Goal: Find specific page/section: Find specific page/section

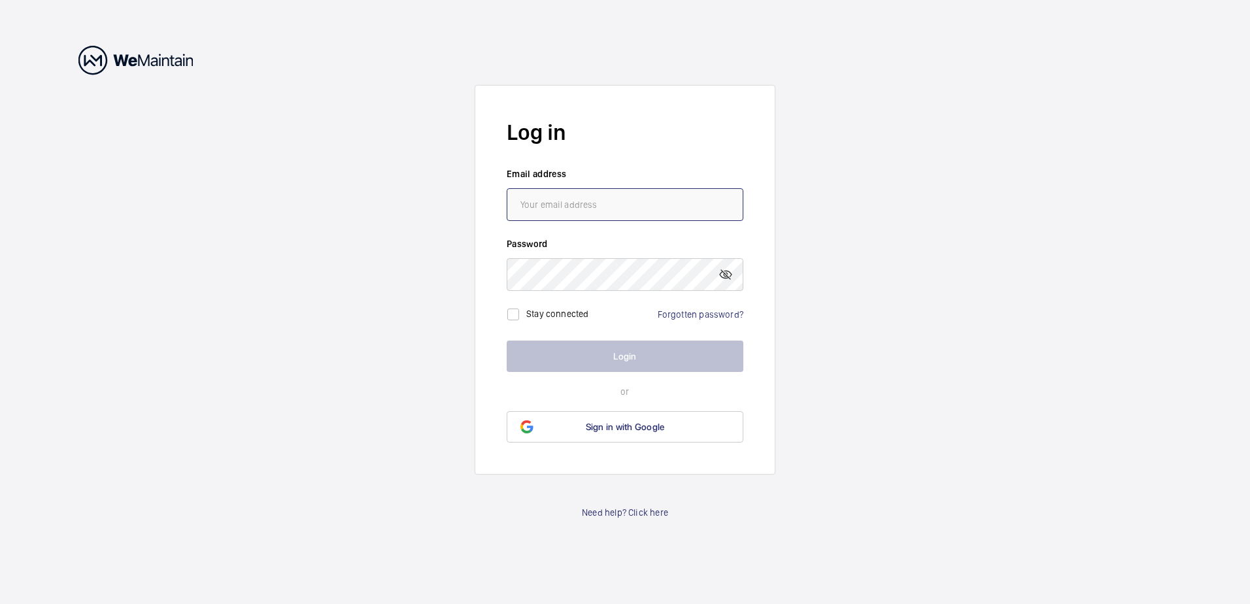
type input "[PERSON_NAME][EMAIL_ADDRESS][DOMAIN_NAME]"
click at [628, 361] on button "Login" at bounding box center [625, 356] width 237 height 31
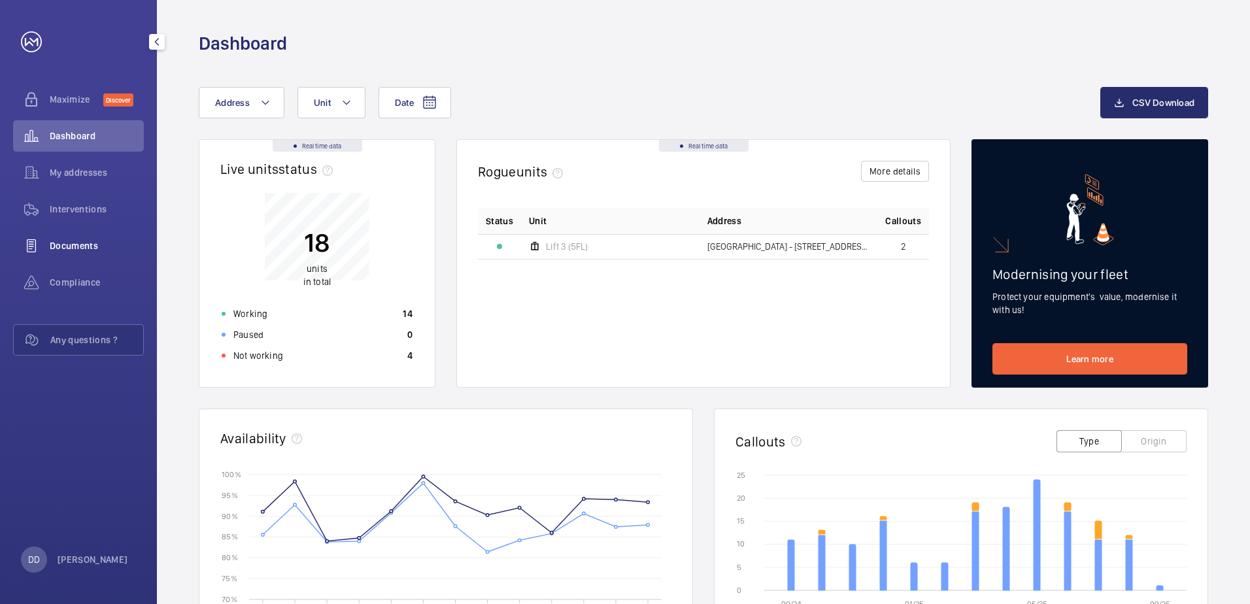
click at [59, 244] on span "Documents" at bounding box center [97, 245] width 94 height 13
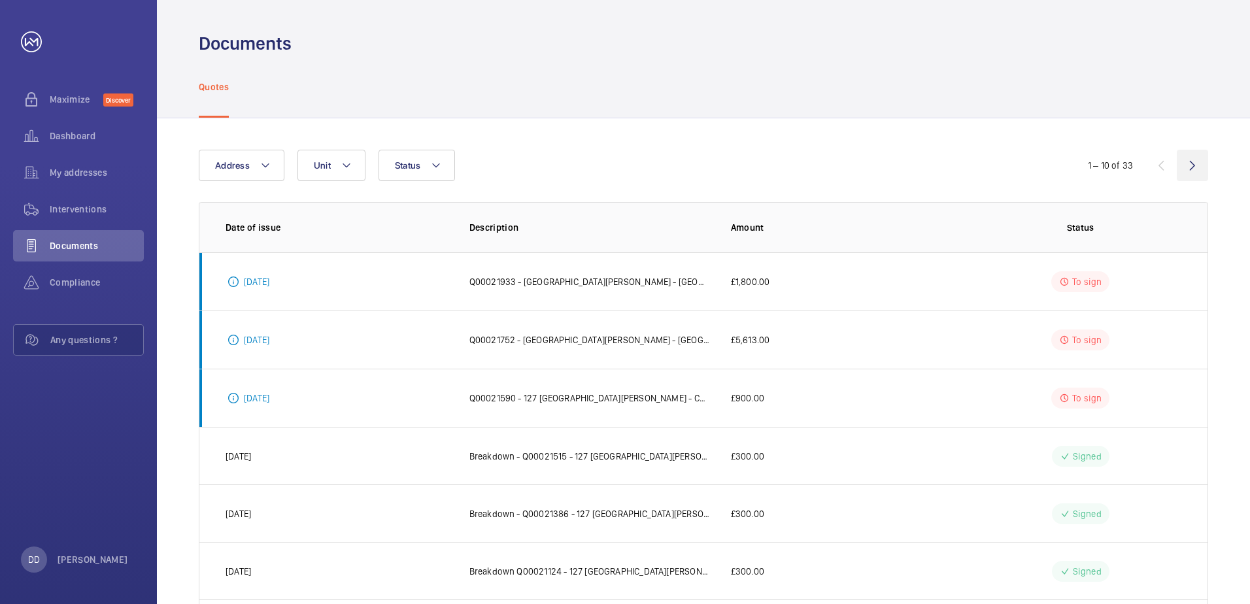
click at [1192, 165] on wm-front-icon-button at bounding box center [1192, 165] width 31 height 31
click at [1190, 163] on wm-front-icon-button at bounding box center [1192, 165] width 31 height 31
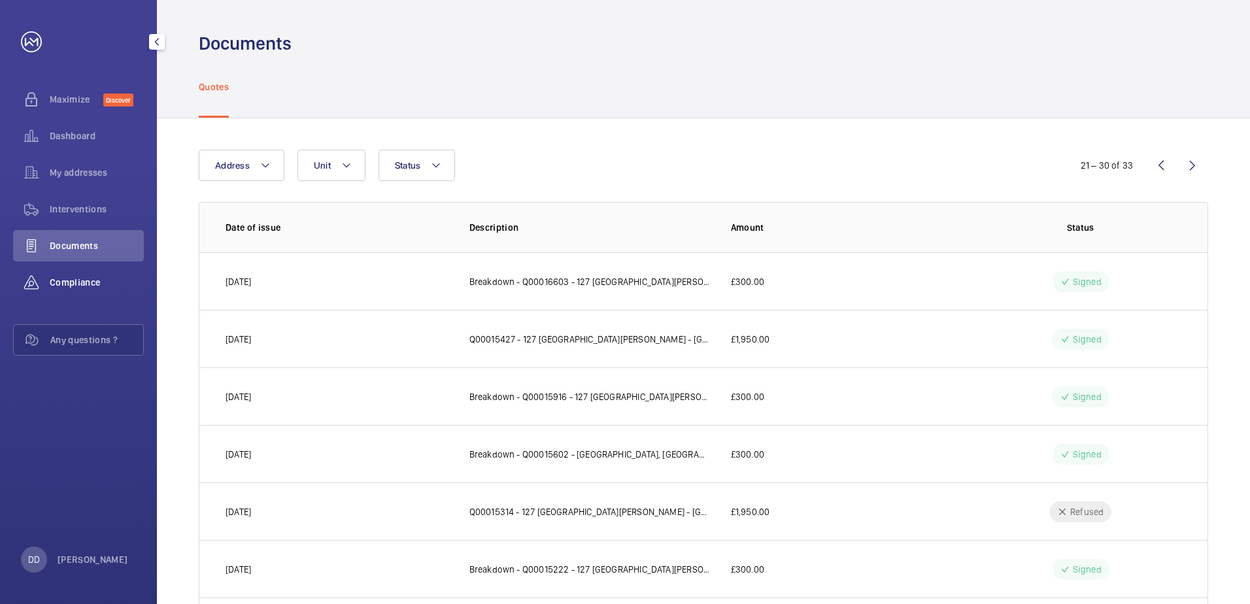
click at [75, 286] on span "Compliance" at bounding box center [97, 282] width 94 height 13
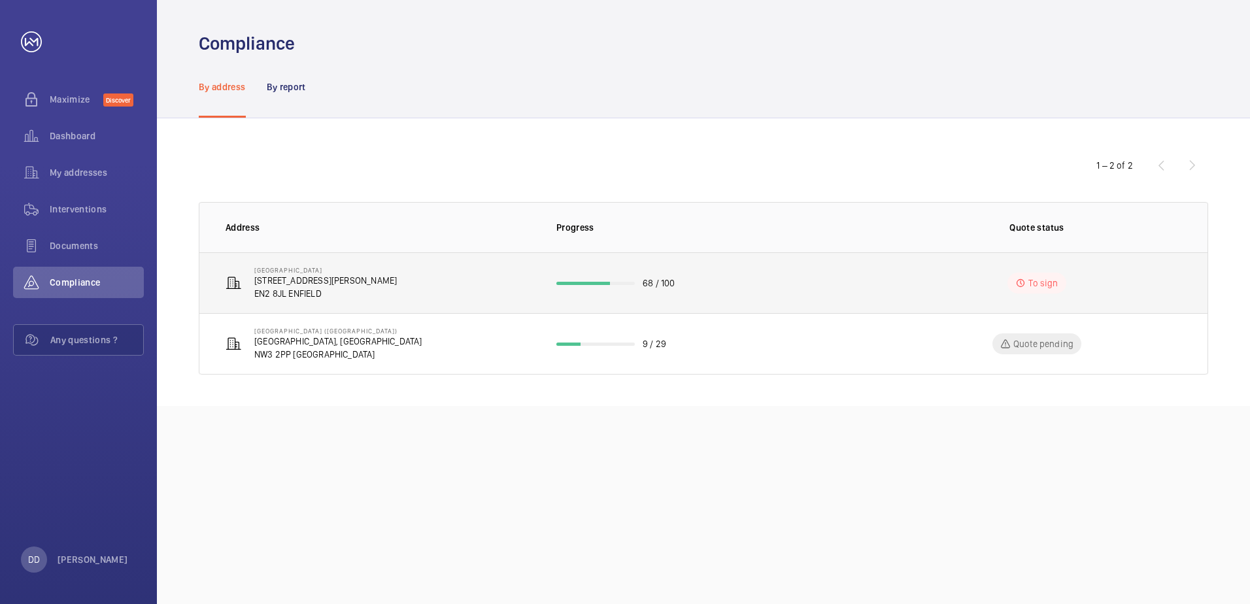
click at [274, 291] on p "EN2 8JL ENFIELD" at bounding box center [325, 293] width 143 height 13
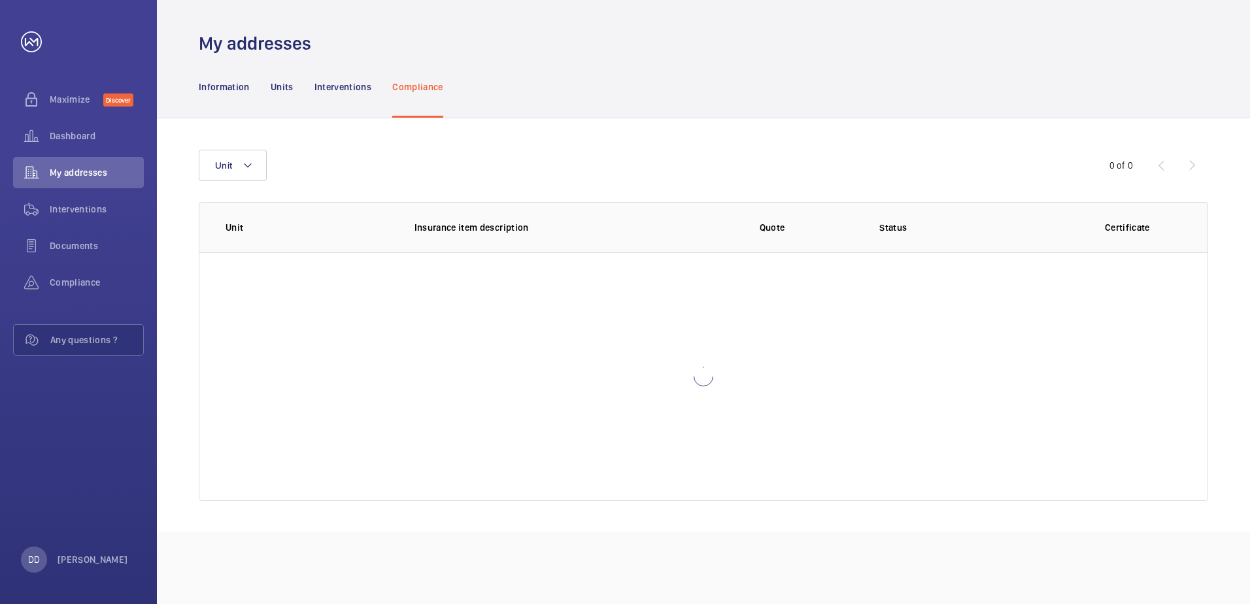
click at [274, 291] on div at bounding box center [703, 376] width 1008 height 248
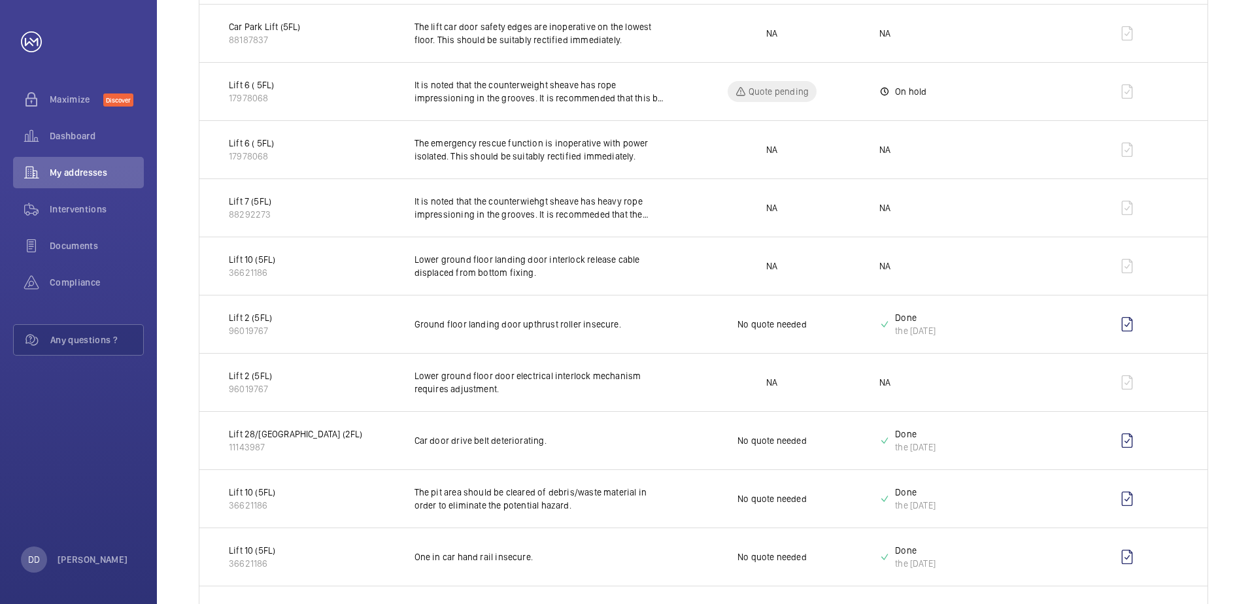
scroll to position [496, 0]
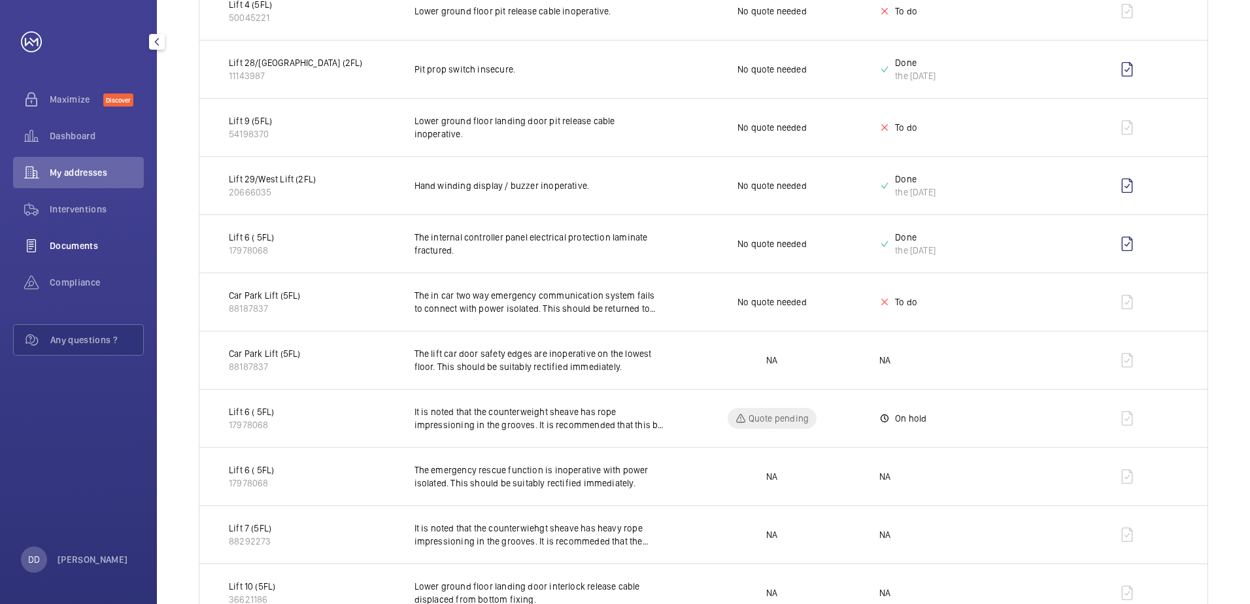
click at [77, 246] on span "Documents" at bounding box center [97, 245] width 94 height 13
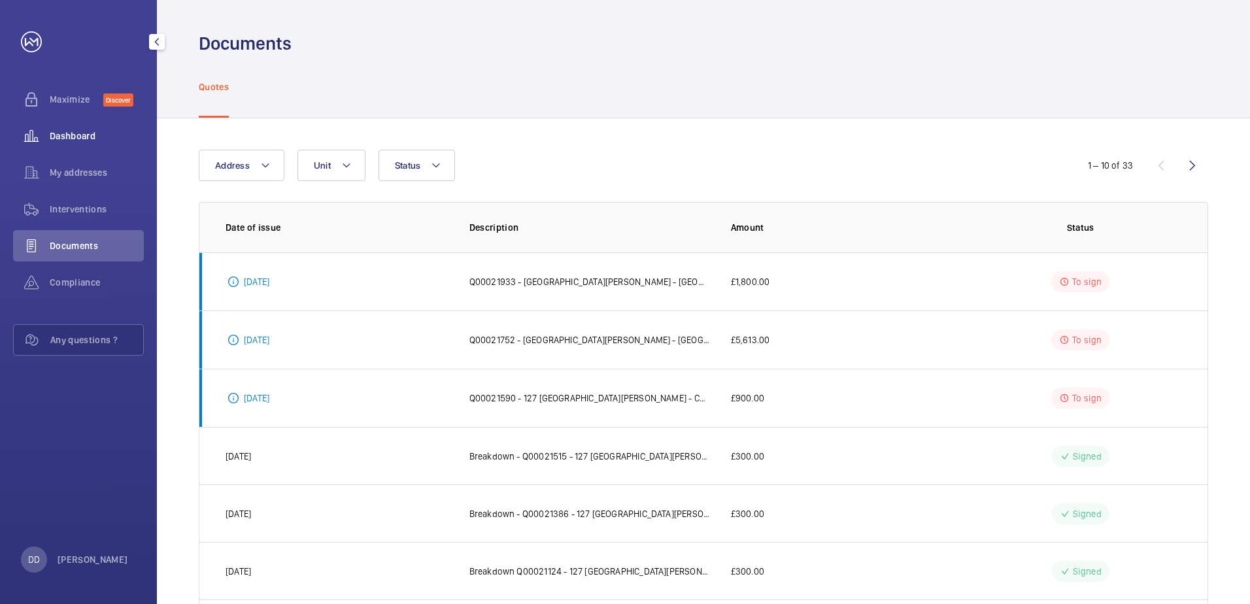
click at [71, 134] on span "Dashboard" at bounding box center [97, 135] width 94 height 13
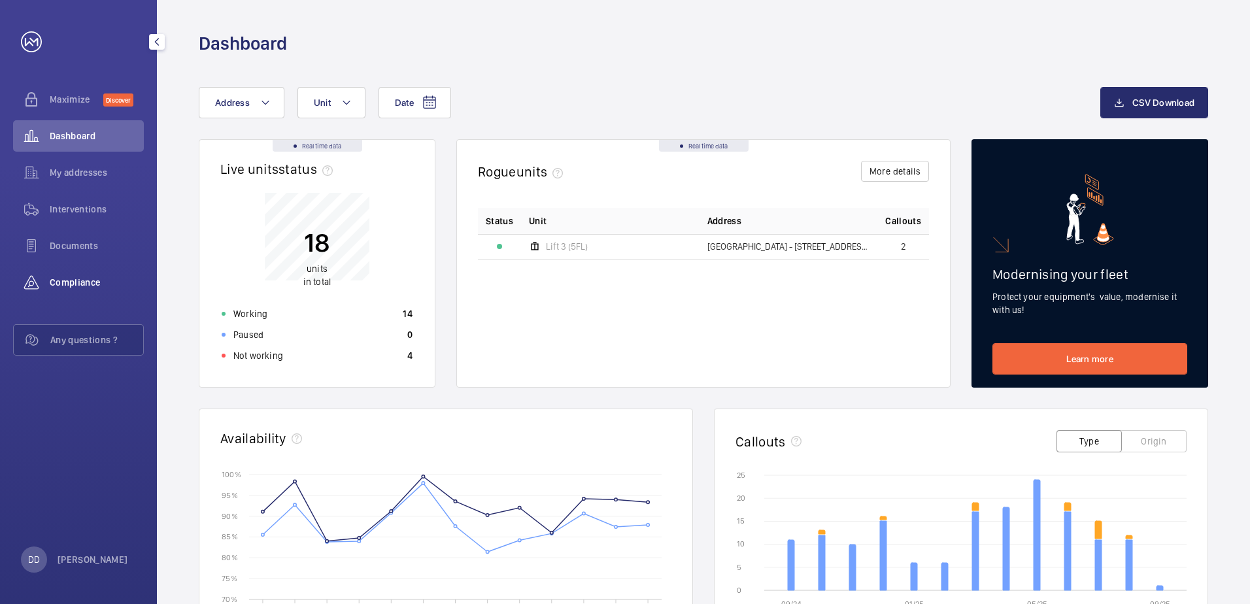
click at [29, 283] on wm-front-icon-button at bounding box center [31, 282] width 37 height 31
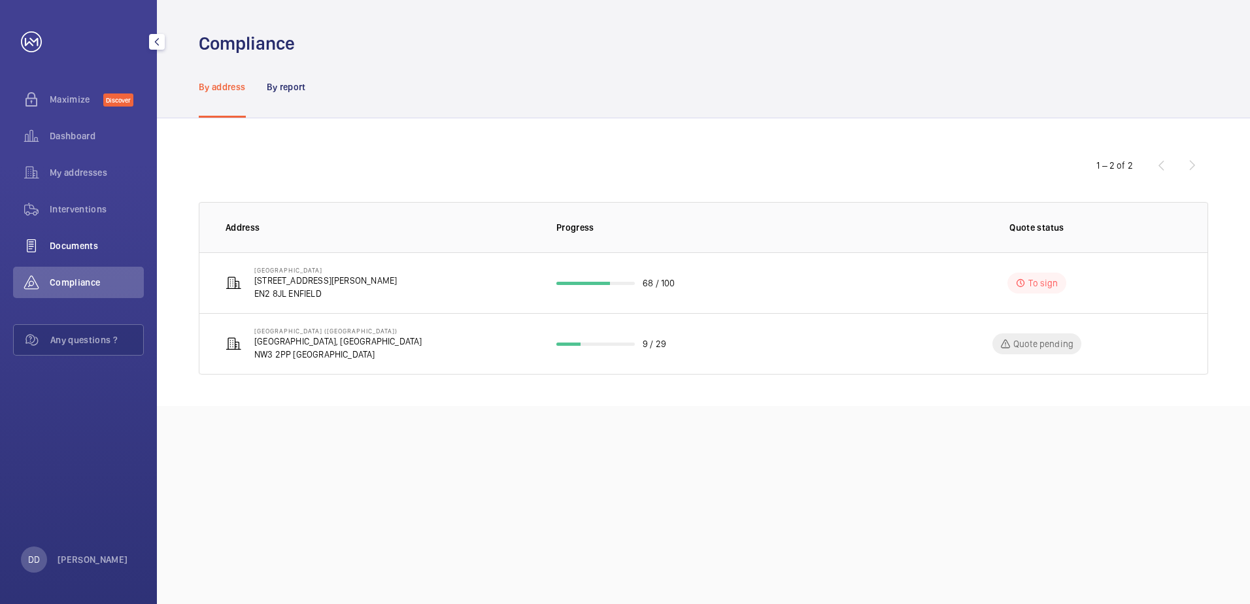
click at [27, 242] on wm-front-icon-button at bounding box center [31, 245] width 37 height 31
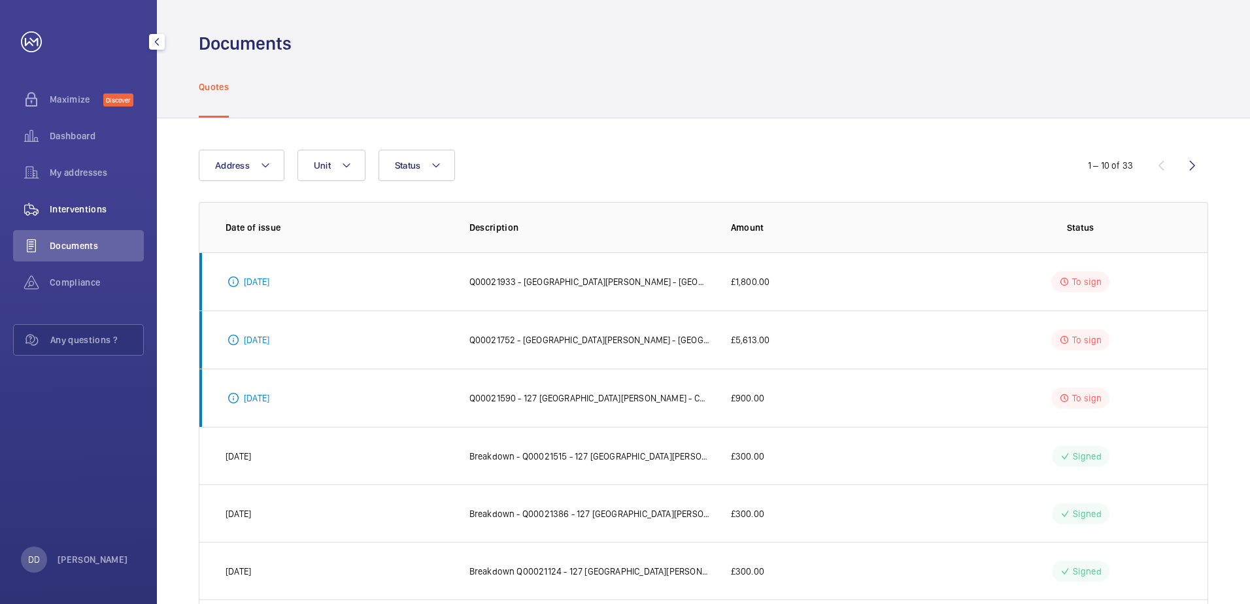
click at [41, 208] on wm-front-icon-button at bounding box center [31, 208] width 37 height 31
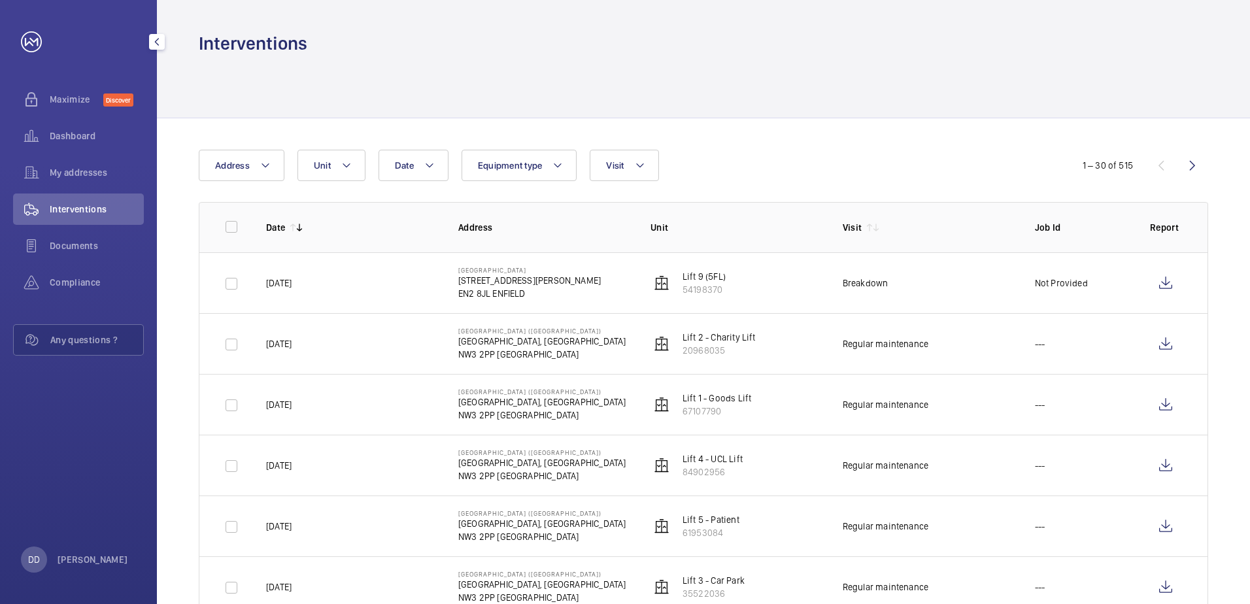
click at [152, 39] on mat-icon "button" at bounding box center [157, 42] width 16 height 10
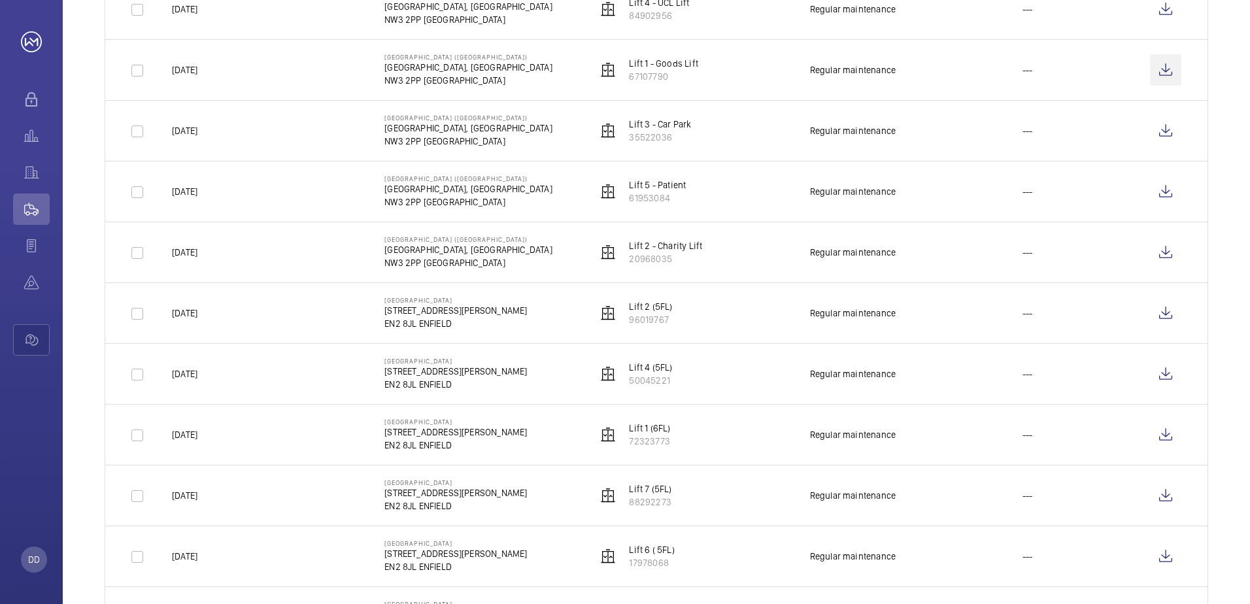
scroll to position [1307, 0]
